Goal: Information Seeking & Learning: Learn about a topic

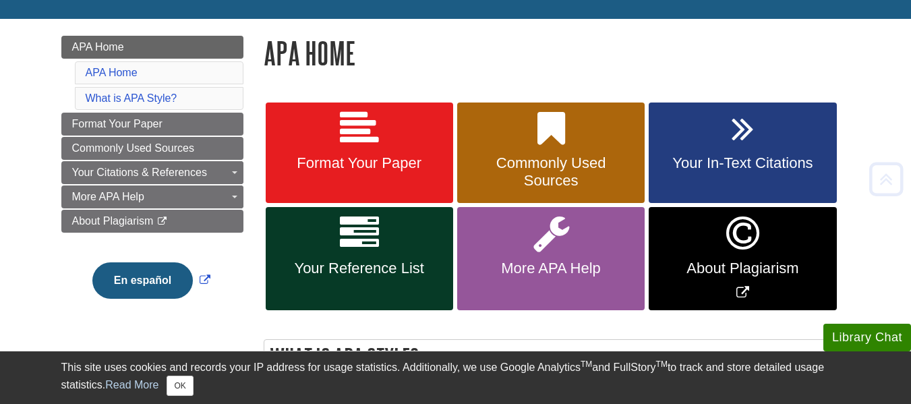
scroll to position [171, 0]
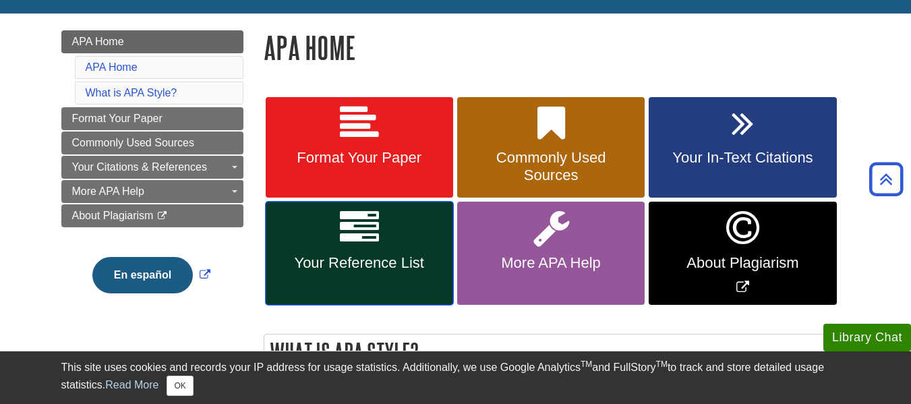
click at [354, 243] on icon at bounding box center [359, 227] width 39 height 39
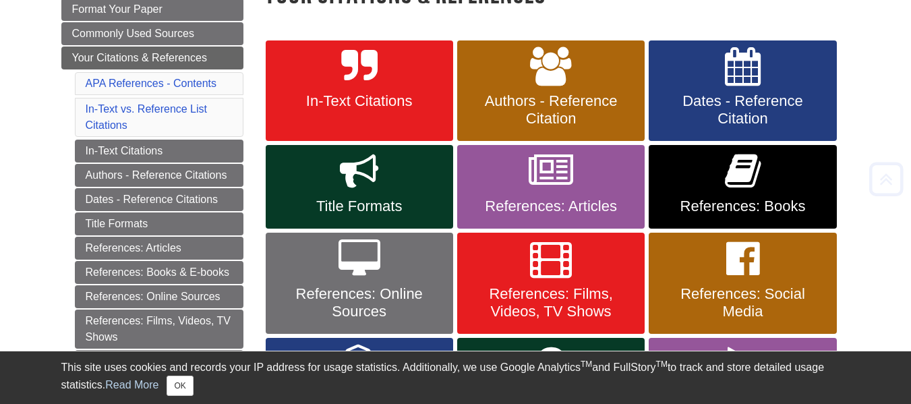
scroll to position [233, 0]
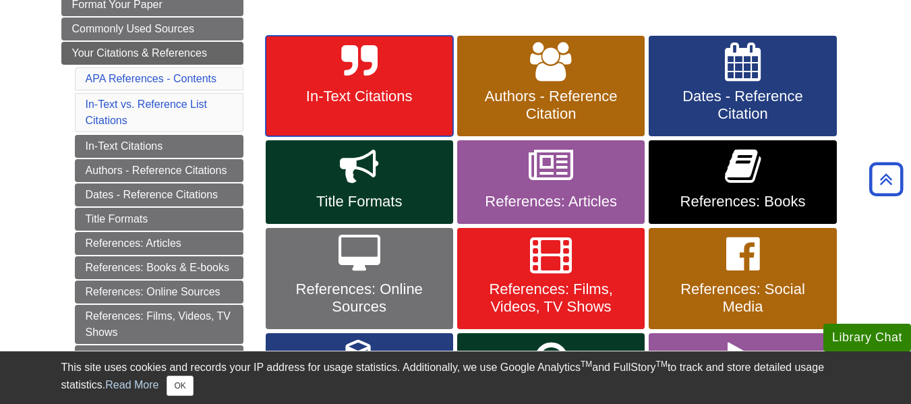
click at [364, 117] on link "In-Text Citations" at bounding box center [359, 86] width 187 height 101
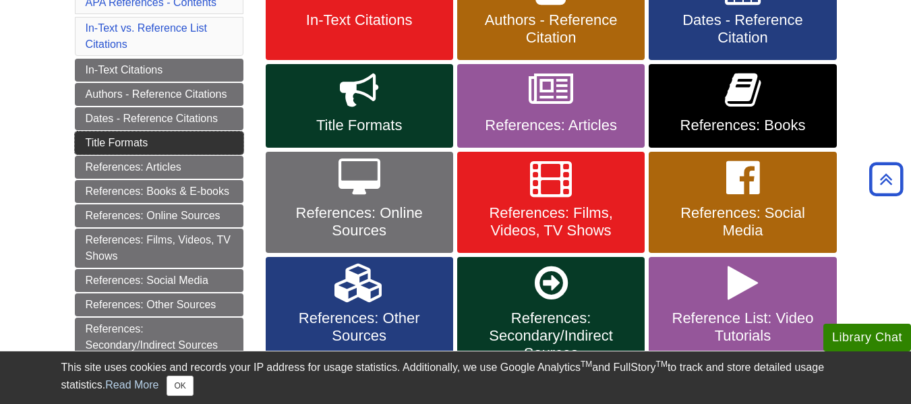
scroll to position [309, 0]
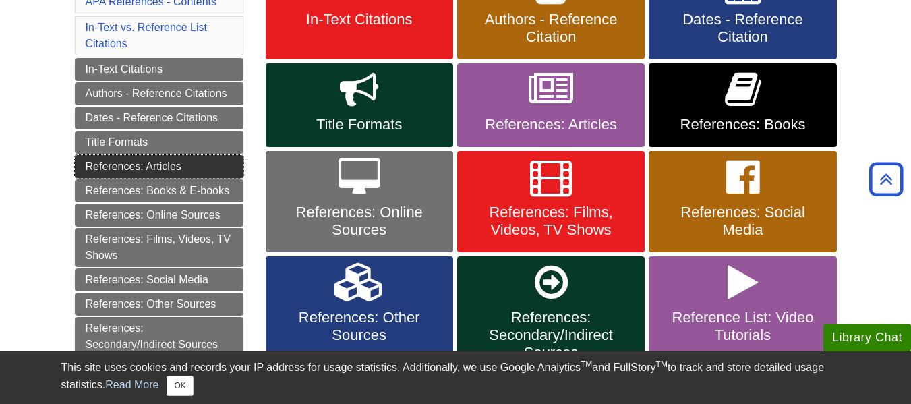
click at [172, 170] on link "References: Articles" at bounding box center [159, 166] width 169 height 23
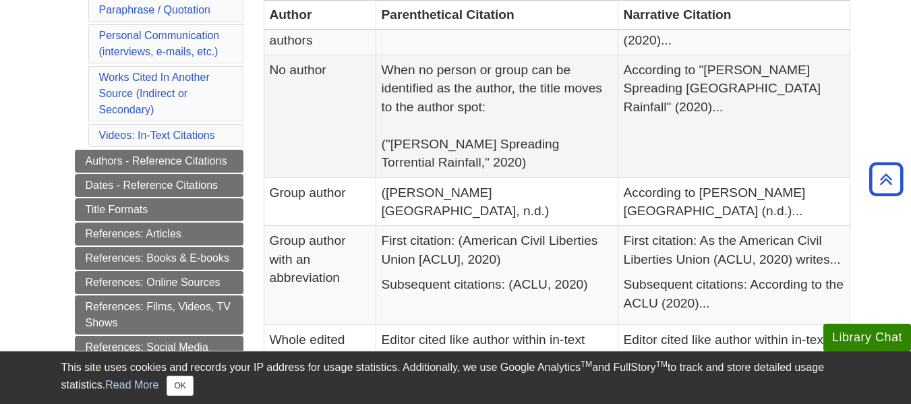
scroll to position [471, 0]
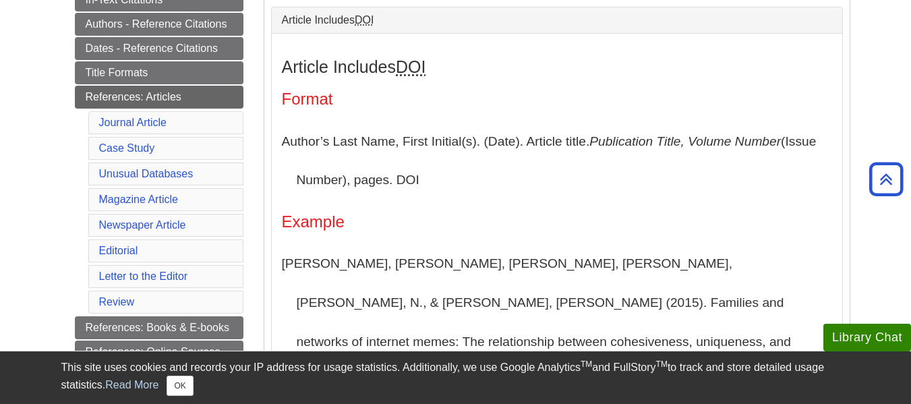
scroll to position [311, 0]
